Goal: Task Accomplishment & Management: Manage account settings

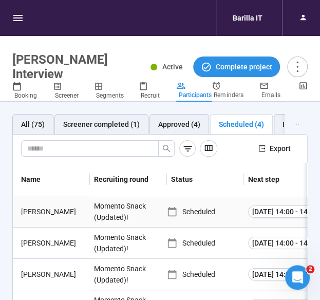
click at [34, 131] on div "[PERSON_NAME]" at bounding box center [53, 211] width 73 height 11
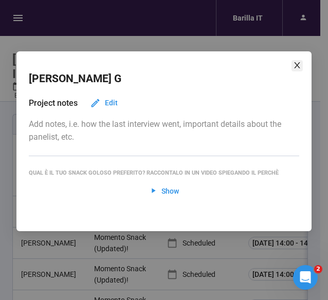
click at [294, 67] on icon "close" at bounding box center [297, 65] width 8 height 8
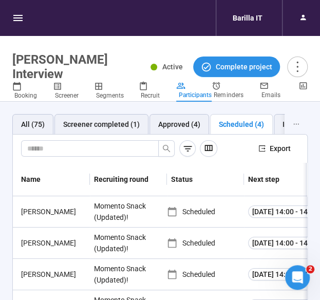
click at [169, 45] on header "[PERSON_NAME] Snack Interview Active Complete project Booking Screener Segments…" at bounding box center [160, 69] width 320 height 66
click at [30, 131] on div "[PERSON_NAME]" at bounding box center [53, 211] width 73 height 11
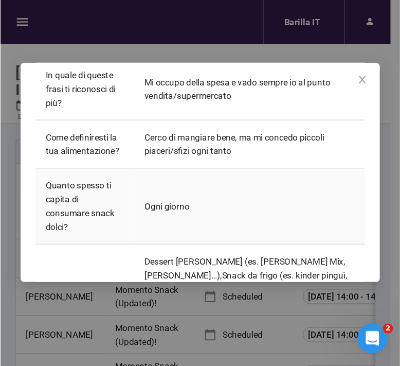
scroll to position [360, 0]
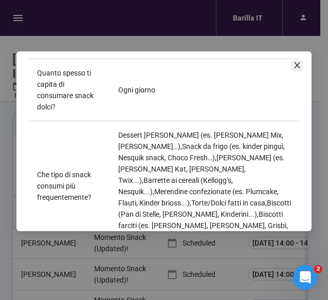
click at [296, 66] on icon "close" at bounding box center [297, 65] width 8 height 8
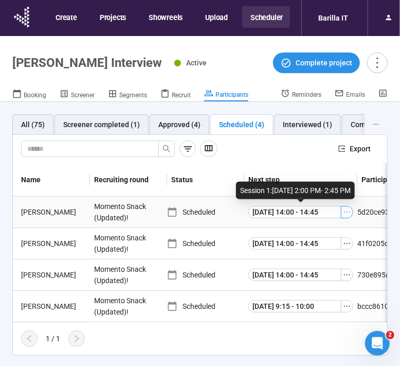
click at [319, 131] on icon "ellipsis" at bounding box center [347, 212] width 8 height 8
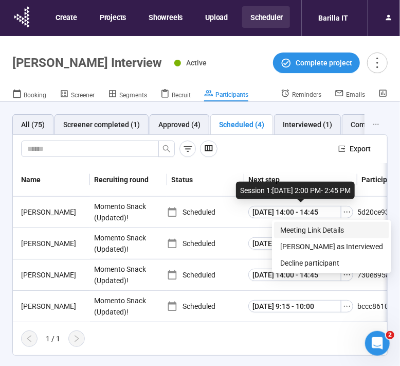
click at [319, 131] on span "Meeting Link Details" at bounding box center [331, 229] width 103 height 11
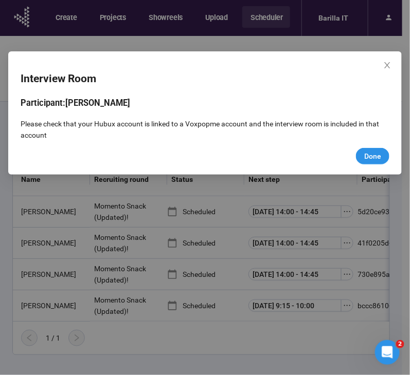
click at [291, 131] on div "Interview Room Participant: [PERSON_NAME] Please check that your Hubux account …" at bounding box center [205, 187] width 410 height 375
click at [319, 66] on icon "close" at bounding box center [387, 65] width 6 height 6
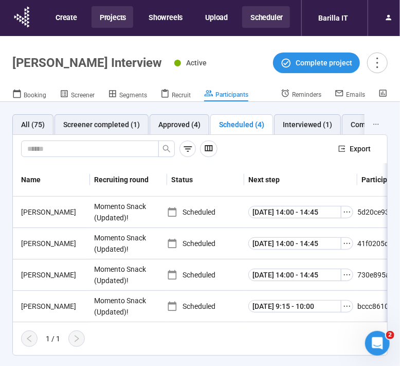
click at [117, 21] on button "Projects" at bounding box center [113, 17] width 42 height 22
